Goal: Task Accomplishment & Management: Manage account settings

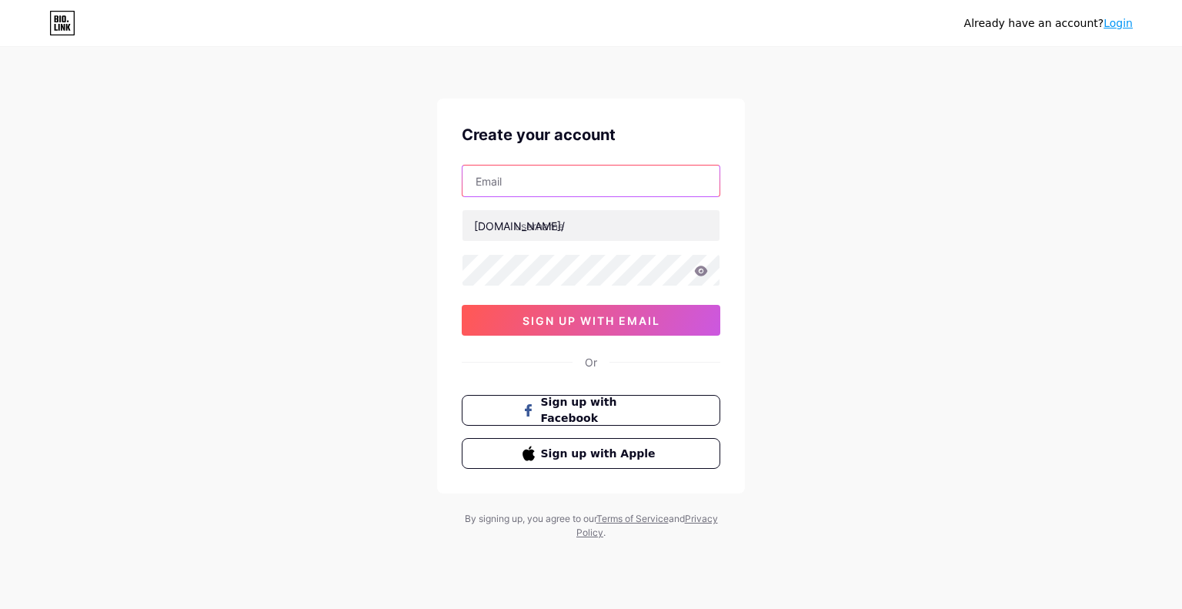
click at [570, 172] on input "text" at bounding box center [591, 181] width 257 height 31
type input "[EMAIL_ADDRESS][DOMAIN_NAME]"
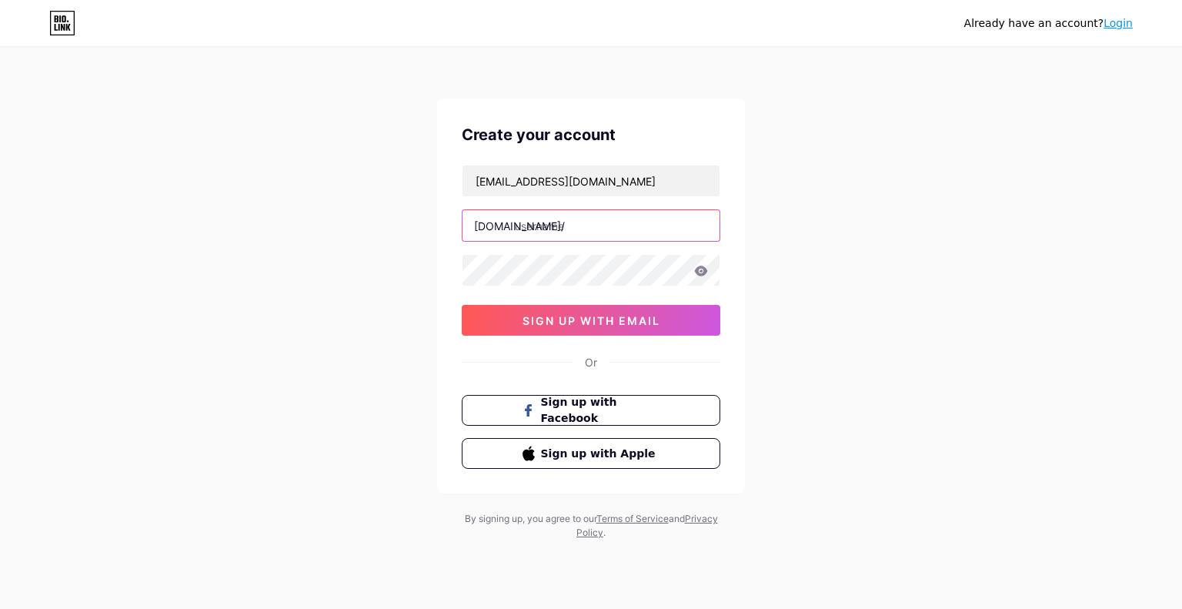
click at [542, 219] on input "text" at bounding box center [591, 225] width 257 height 31
type input "tirangagamesregister"
click at [602, 226] on input "tirangagamesregister" at bounding box center [591, 225] width 257 height 31
click at [608, 226] on input "tirangagamesregister" at bounding box center [591, 225] width 257 height 31
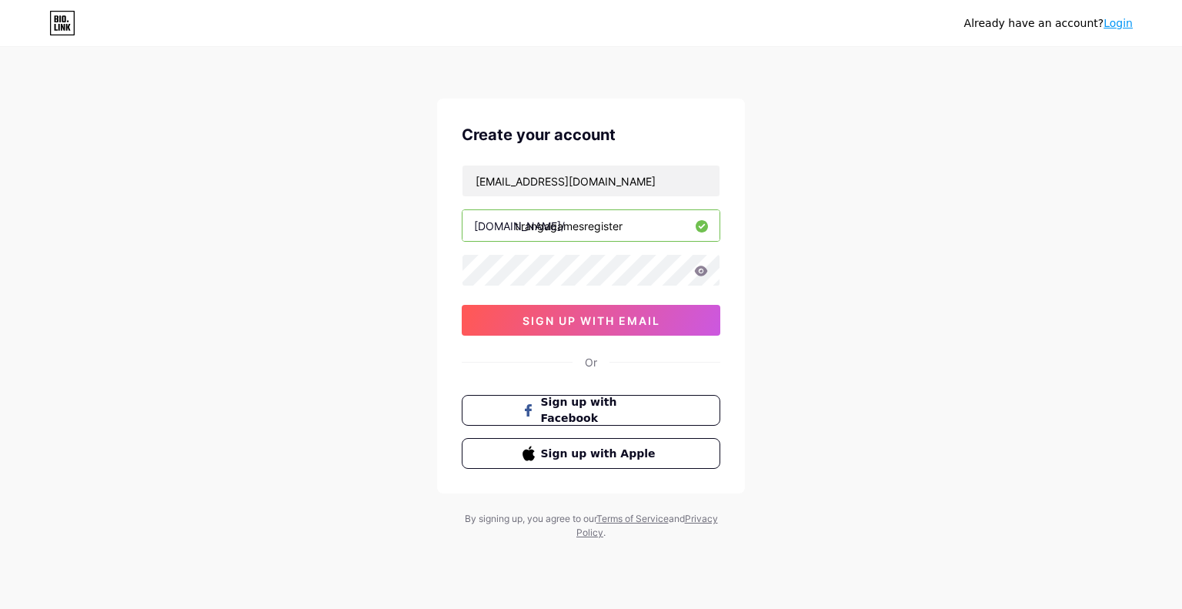
click at [608, 226] on input "tirangagamesregister" at bounding box center [591, 225] width 257 height 31
click at [1081, 363] on div "Already have an account? Login Create your account [EMAIL_ADDRESS][DOMAIN_NAME]…" at bounding box center [591, 294] width 1182 height 589
click at [582, 314] on span "sign up with email" at bounding box center [592, 320] width 138 height 13
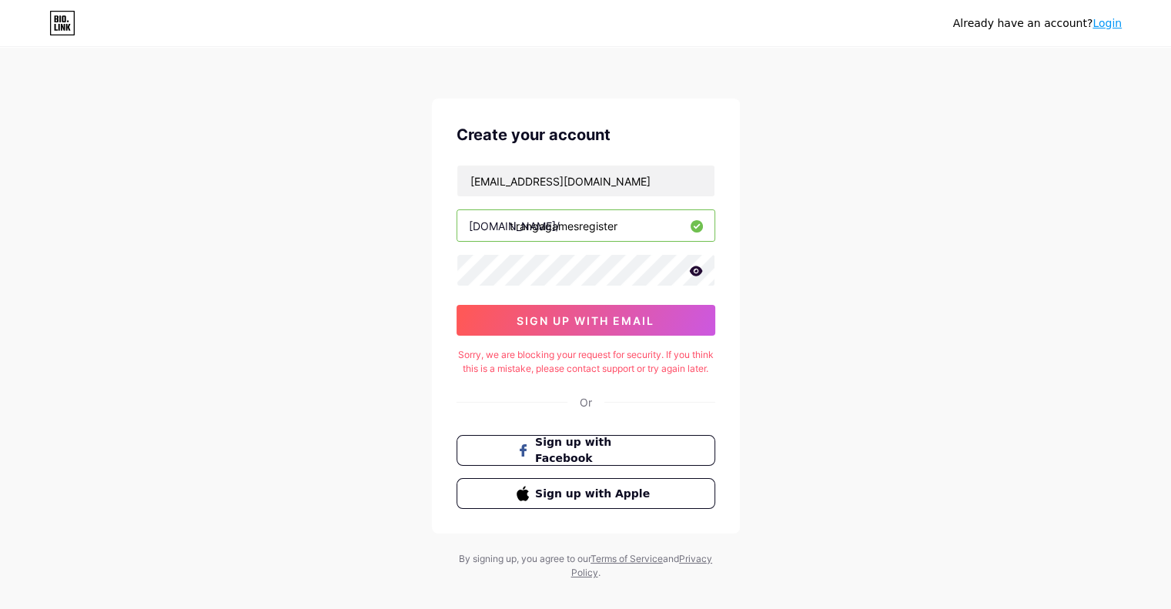
drag, startPoint x: 631, startPoint y: 363, endPoint x: 557, endPoint y: 380, distance: 76.7
click at [557, 376] on div "Sorry, we are blocking your request for security. If you think this is a mistak…" at bounding box center [586, 362] width 259 height 28
drag, startPoint x: 607, startPoint y: 375, endPoint x: 581, endPoint y: 376, distance: 25.5
click at [574, 373] on div "Sorry, we are blocking your request for security. If you think this is a mistak…" at bounding box center [586, 362] width 259 height 28
drag, startPoint x: 620, startPoint y: 374, endPoint x: 545, endPoint y: 373, distance: 74.7
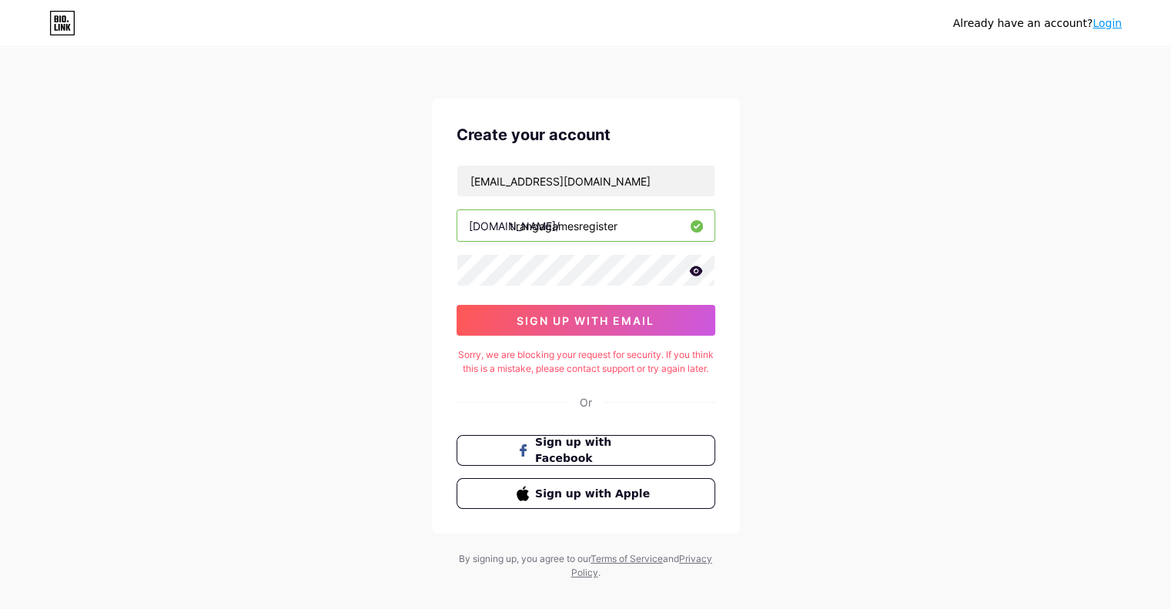
click at [541, 373] on div "Sorry, we are blocking your request for security. If you think this is a mistak…" at bounding box center [586, 362] width 259 height 28
click at [580, 457] on span "Sign up with Facebook" at bounding box center [594, 450] width 121 height 33
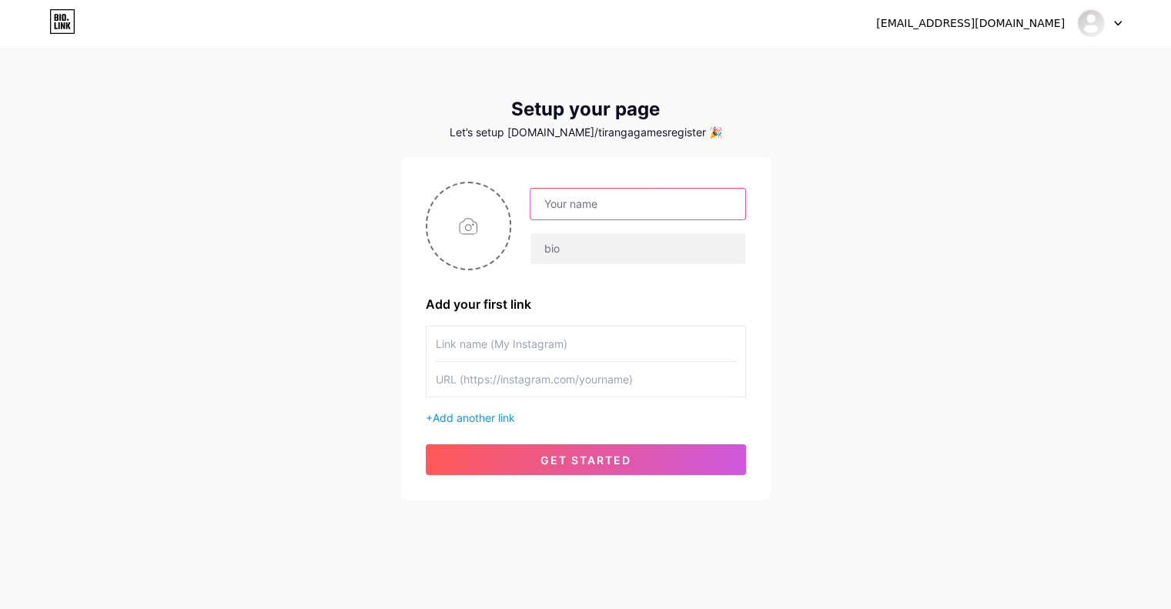
click at [591, 214] on input "text" at bounding box center [637, 204] width 214 height 31
click at [693, 196] on input "Tiranga Games" at bounding box center [637, 204] width 214 height 31
click at [616, 217] on input "Tiranga Games Register" at bounding box center [637, 204] width 214 height 31
paste input "Daman Game Login / Register || Daman Game Apk"
drag, startPoint x: 574, startPoint y: 206, endPoint x: 376, endPoint y: 196, distance: 197.3
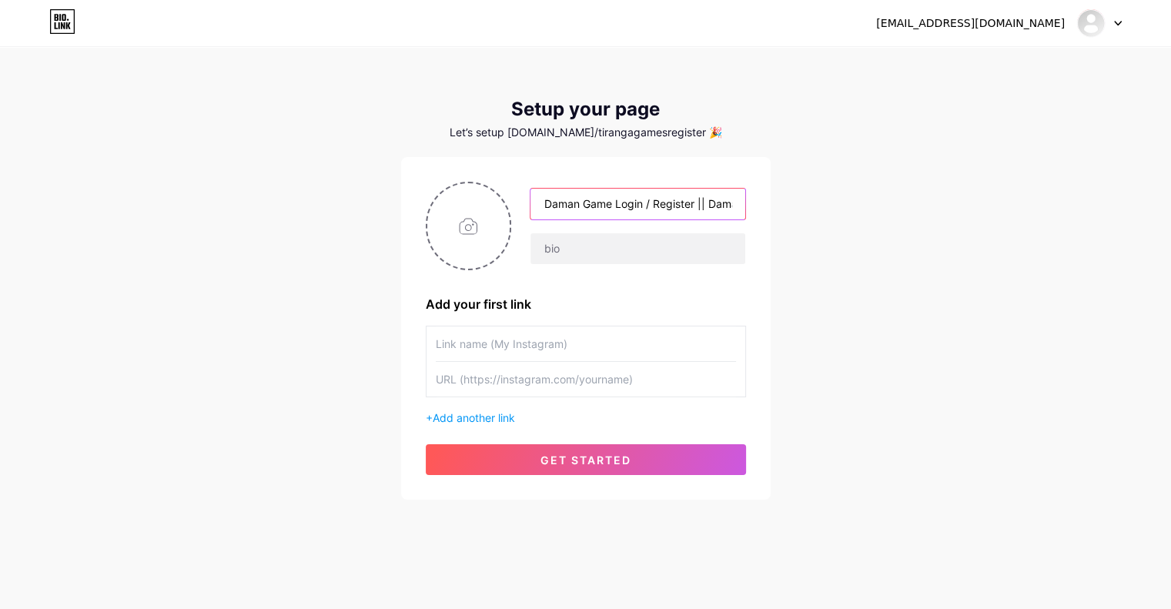
click at [376, 196] on div "nitinlorrence@gmail.com Dashboard Logout Setup your page Let’s setup bio.link/t…" at bounding box center [585, 274] width 1171 height 549
click at [553, 206] on input "Daman Game Login / Register || Daman Game Apk" at bounding box center [637, 204] width 214 height 31
click at [551, 199] on input "Daman Game Login / Register || Daman Game Apk" at bounding box center [637, 204] width 214 height 31
click at [550, 198] on input "Daman Game Login / Register || Daman Game Apk" at bounding box center [637, 204] width 214 height 31
click at [717, 209] on input "Tiranga Game Login / Register || Daman Game Apk" at bounding box center [637, 204] width 214 height 31
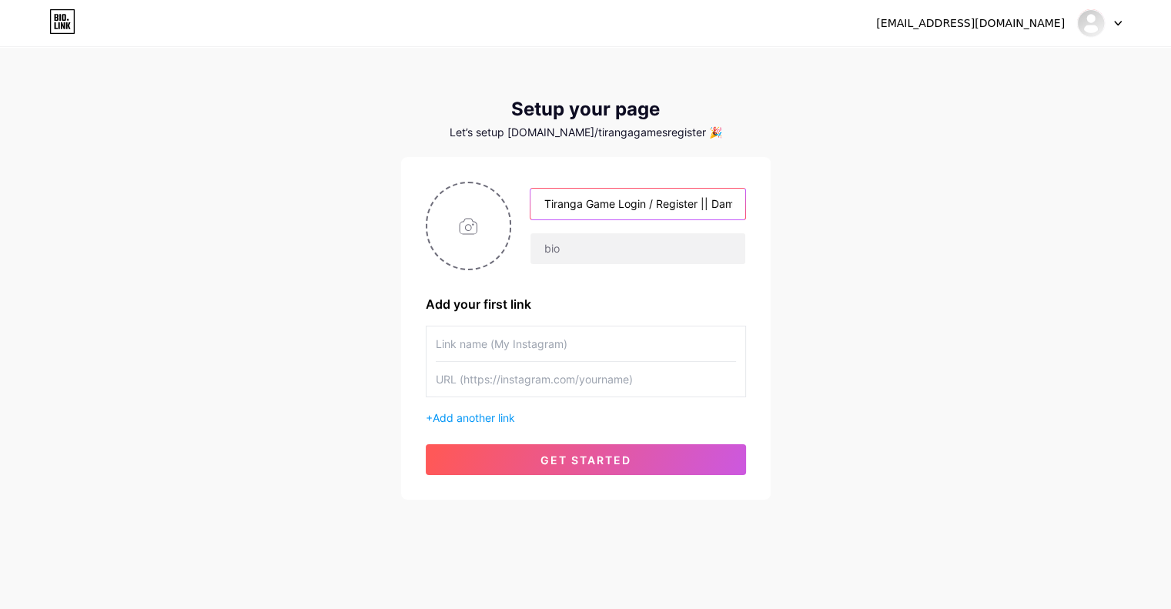
click at [718, 209] on input "Tiranga Game Login / Register || Daman Game Apk" at bounding box center [637, 204] width 214 height 31
type input "Tiranga Game Login / Register || Tiranga Game Apk"
click at [573, 236] on input "text" at bounding box center [637, 248] width 214 height 31
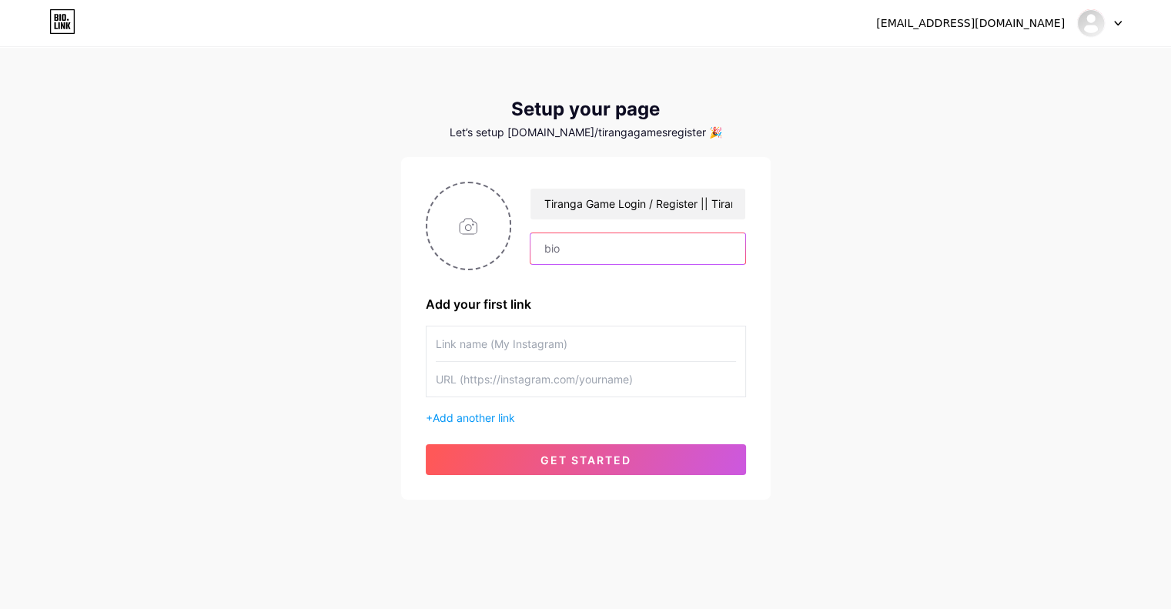
paste input "Daman Game is the Best gaming platform in India."
drag, startPoint x: 470, startPoint y: 255, endPoint x: 380, endPoint y: 256, distance: 90.9
click at [380, 256] on div "nitinlorrence@gmail.com Dashboard Logout Setup your page Let’s setup bio.link/t…" at bounding box center [585, 274] width 1171 height 549
click at [548, 246] on input "Daman Game is the Best gaming platform in India." at bounding box center [637, 248] width 214 height 31
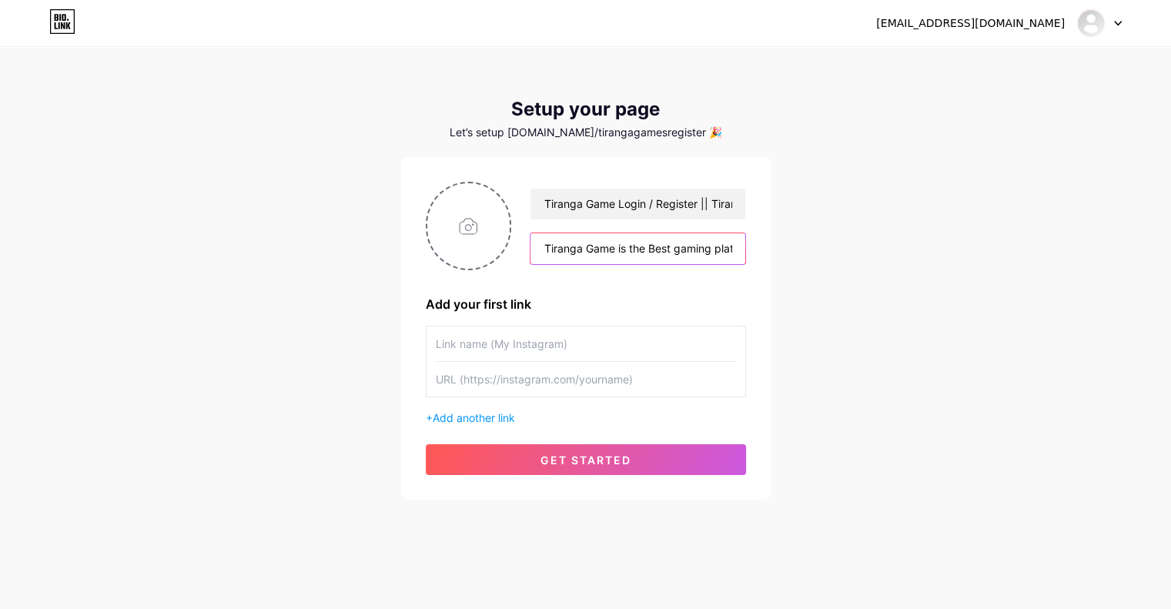
type input "Tiranga Game is the Best gaming platform in India."
click at [507, 340] on input "text" at bounding box center [586, 343] width 300 height 35
type input "Tiranga Games Register"
click at [490, 420] on span "Add another link" at bounding box center [474, 417] width 82 height 13
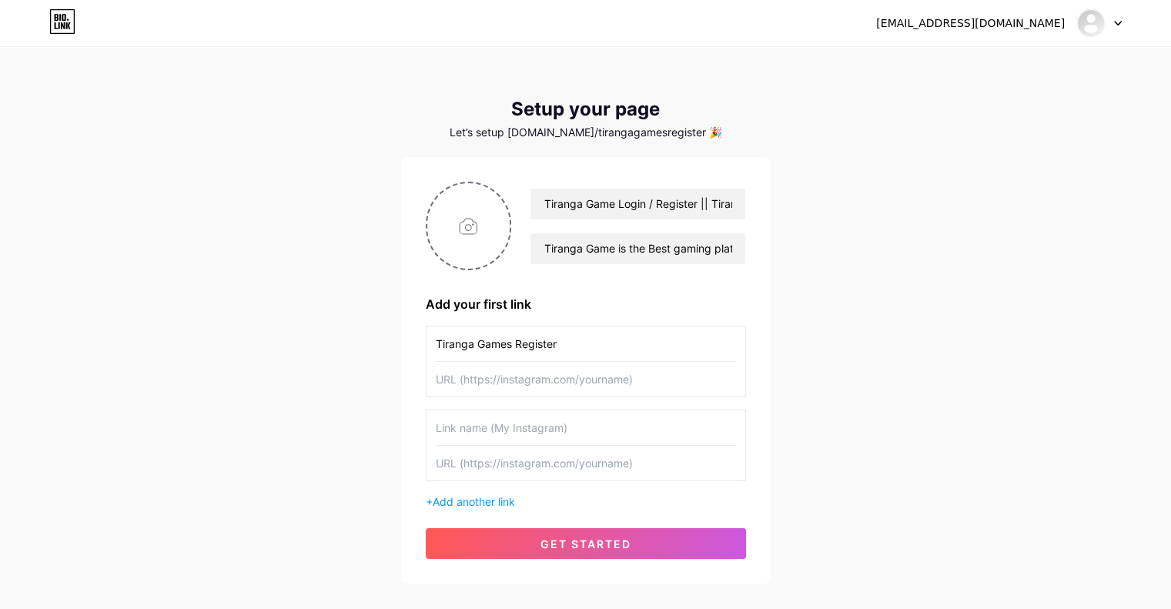
click at [514, 428] on input "text" at bounding box center [586, 427] width 300 height 35
type input "Tiranga Game Login"
click at [482, 496] on span "Add another link" at bounding box center [474, 501] width 82 height 13
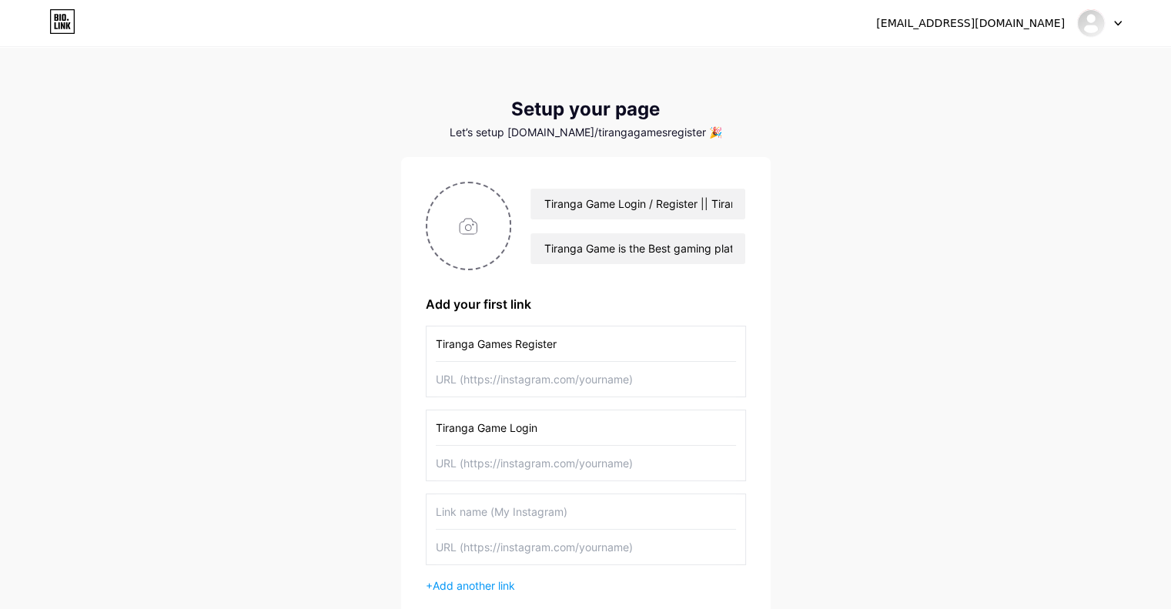
click at [514, 505] on input "text" at bounding box center [586, 511] width 300 height 35
type input "Tiranga Games Hack"
click at [533, 381] on input "text" at bounding box center [586, 379] width 300 height 35
paste input "https://tirangagame.top/#/register?invitationCode=1458519226185"
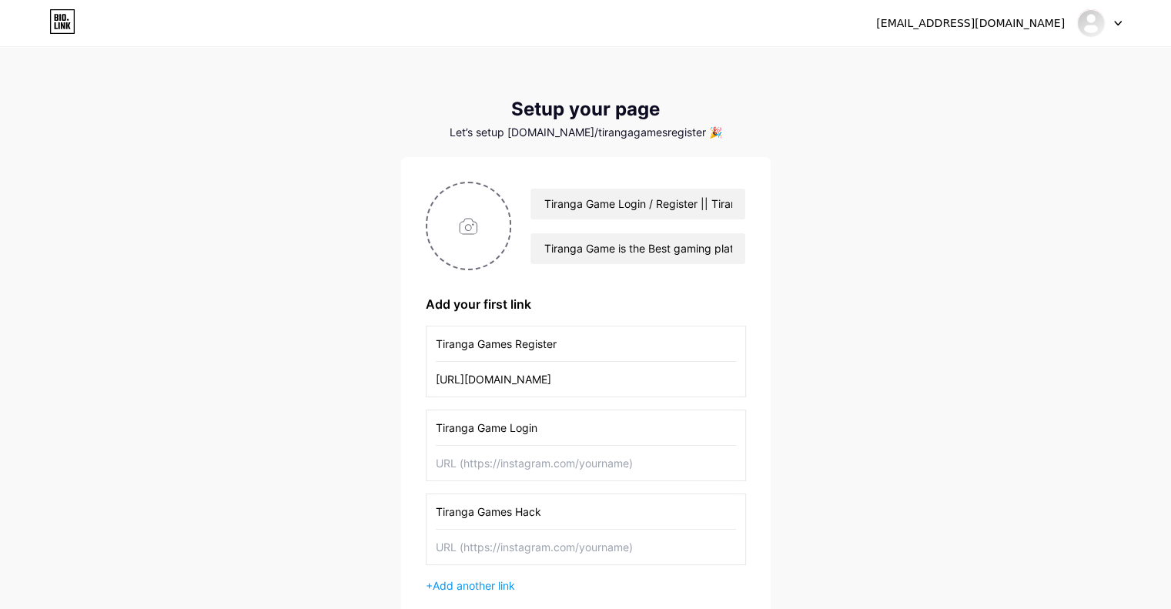
type input "https://tirangagame.top/#/register?invitationCode=1458519226185"
click at [524, 462] on input "text" at bounding box center [586, 463] width 300 height 35
paste input "https://tirangagame.top/#/register?invitationCode=1458519226185"
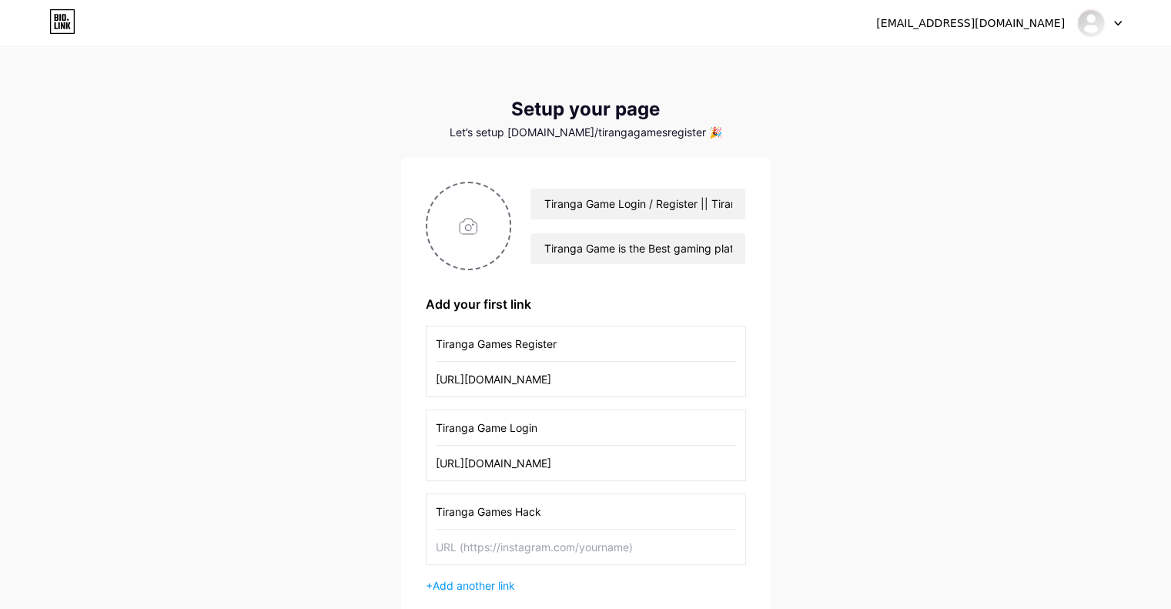
type input "https://tirangagame.top/#/register?invitationCode=1458519226185"
click at [518, 554] on input "text" at bounding box center [586, 547] width 300 height 35
paste input "https://tirangagame.top/#/register?invitationCode=1458519226185"
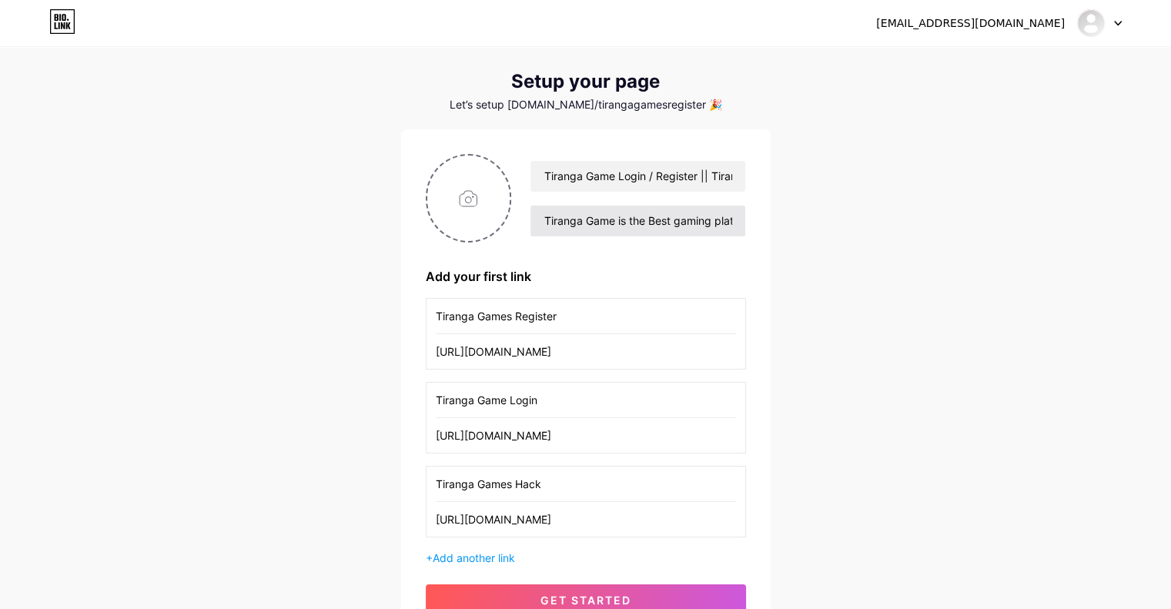
scroll to position [14, 0]
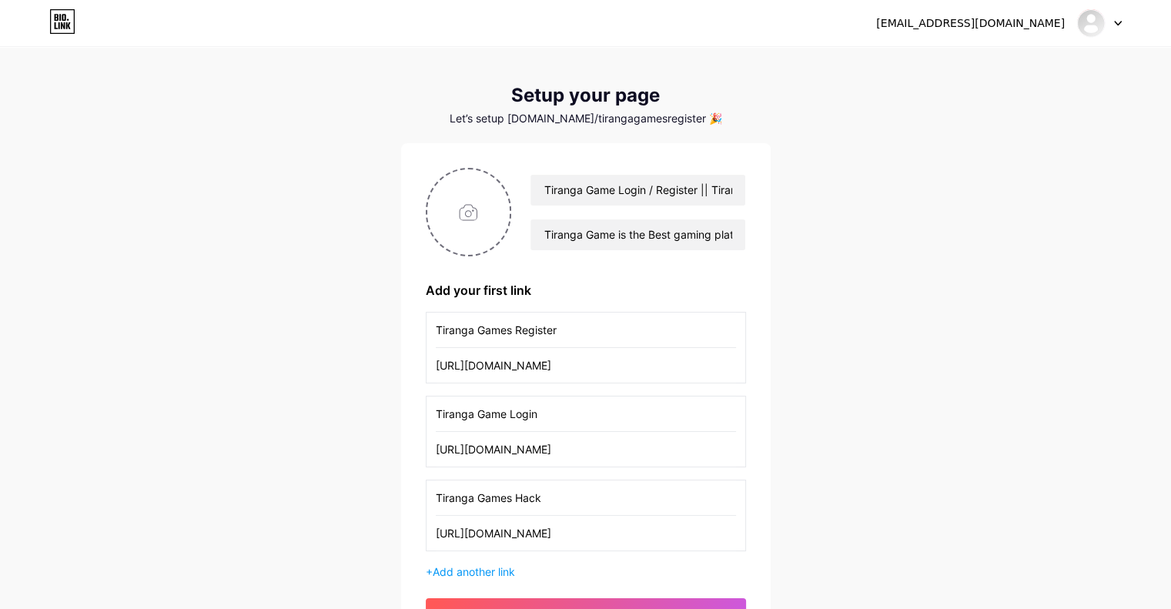
type input "https://tirangagame.top/#/register?invitationCode=1458519226185"
click at [495, 198] on input "file" at bounding box center [468, 211] width 83 height 85
type input "C:\fakepath\images.png"
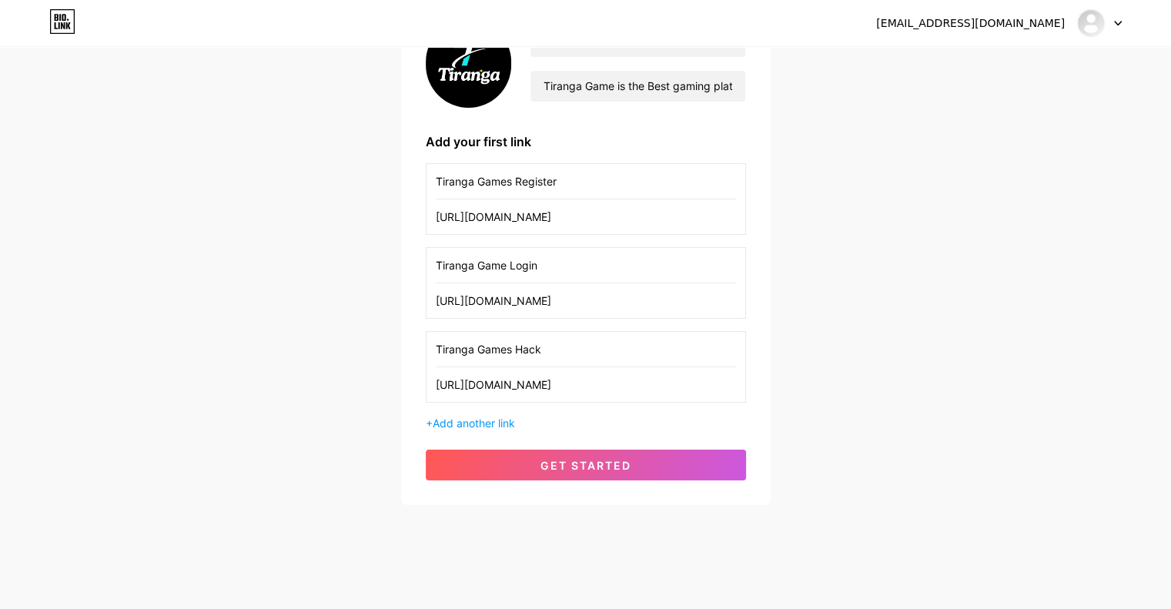
scroll to position [168, 0]
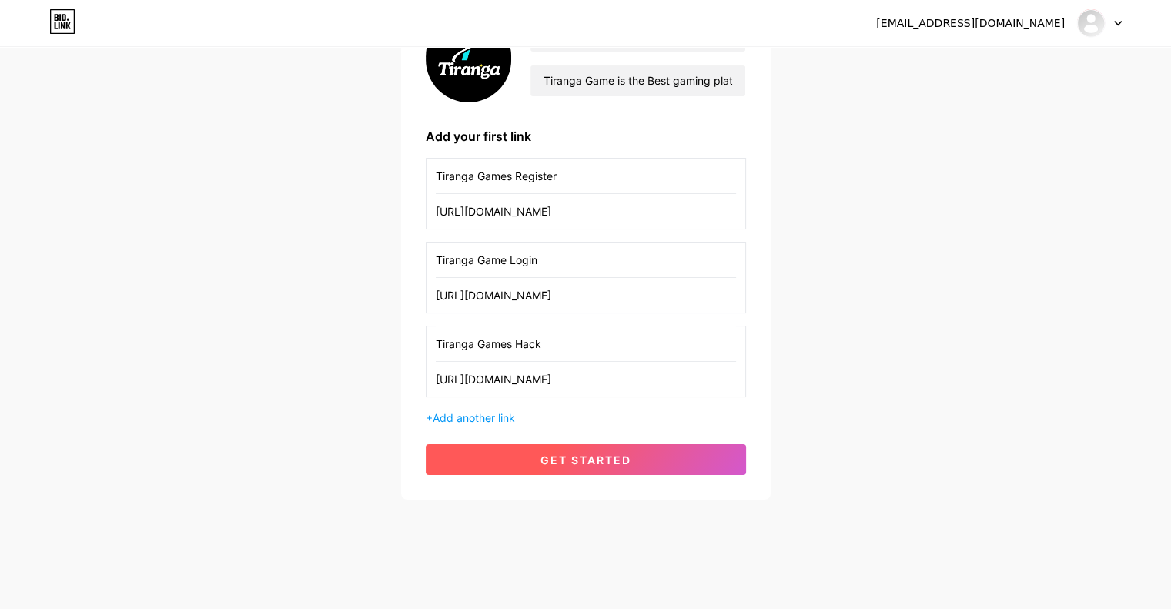
click at [620, 467] on button "get started" at bounding box center [586, 459] width 320 height 31
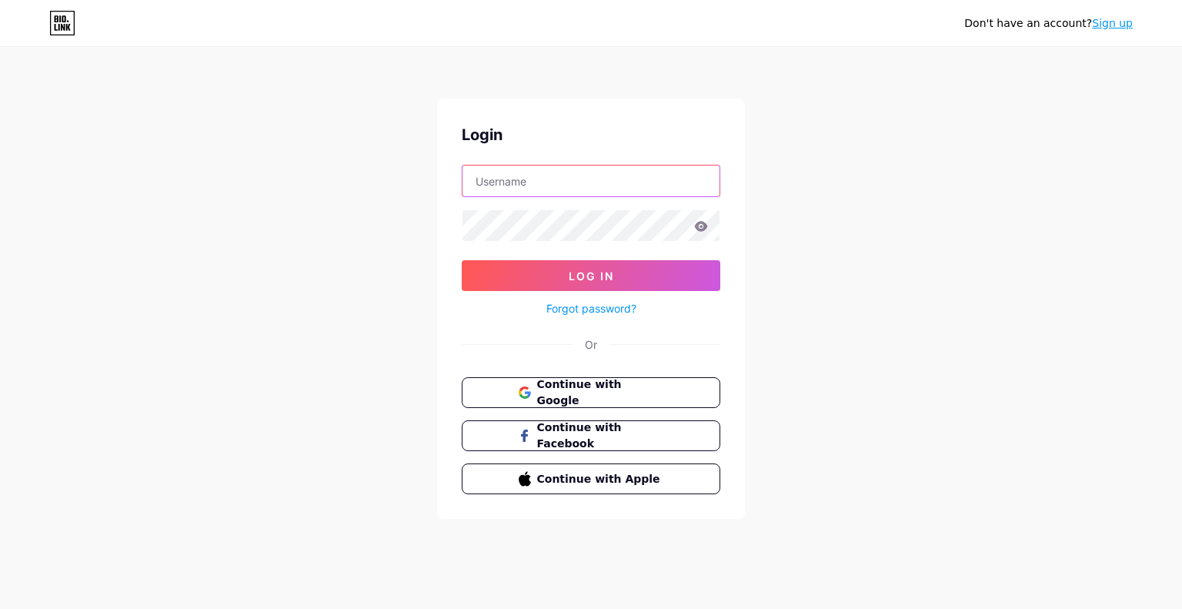
click at [574, 186] on input "text" at bounding box center [591, 181] width 257 height 31
click at [885, 196] on div "Don't have an account? Sign up Login Log In Forgot password? Or Continue with G…" at bounding box center [591, 284] width 1182 height 568
click at [580, 436] on span "Continue with Facebook" at bounding box center [600, 436] width 129 height 33
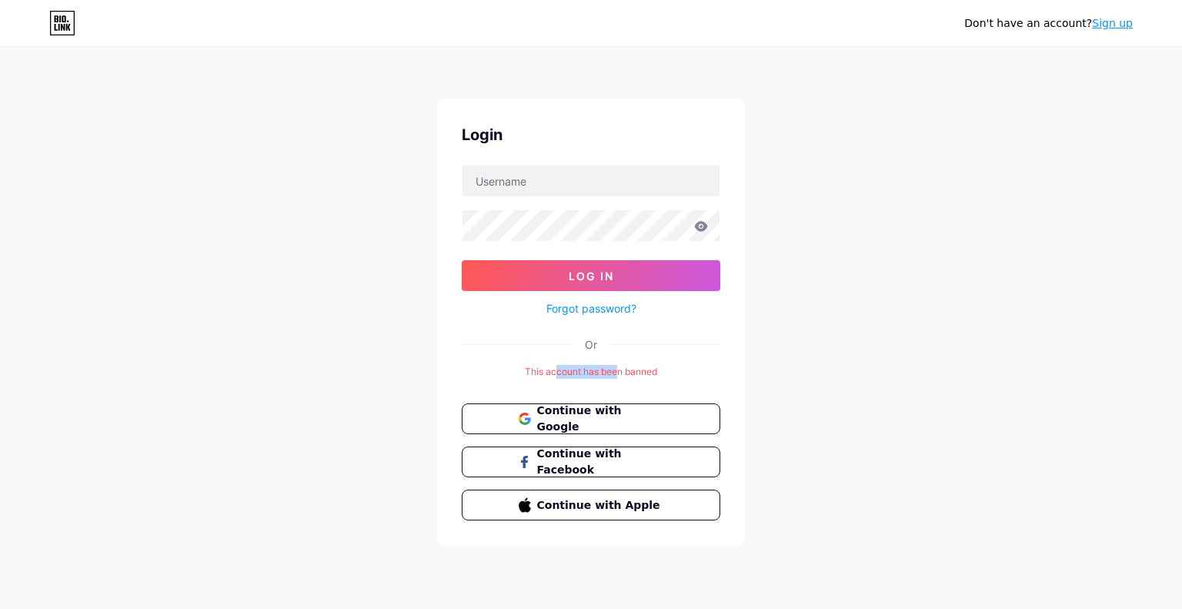
drag, startPoint x: 557, startPoint y: 365, endPoint x: 618, endPoint y: 364, distance: 61.6
click at [618, 365] on div "This account has been banned" at bounding box center [591, 372] width 259 height 14
click at [647, 365] on div "This account has been banned" at bounding box center [591, 372] width 259 height 14
drag, startPoint x: 544, startPoint y: 376, endPoint x: 630, endPoint y: 375, distance: 86.2
click at [630, 375] on div "Login Log In Forgot password? Or This account has been banned Continue with Goo…" at bounding box center [591, 322] width 308 height 447
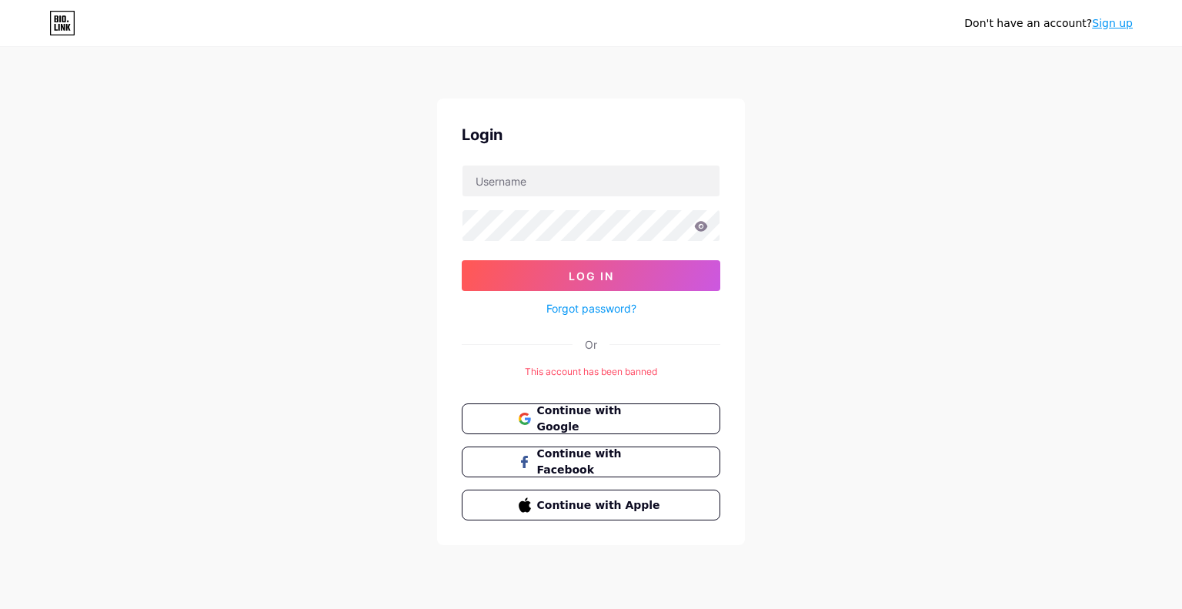
click at [647, 376] on div "This account has been banned" at bounding box center [591, 372] width 259 height 14
